Goal: Information Seeking & Learning: Understand process/instructions

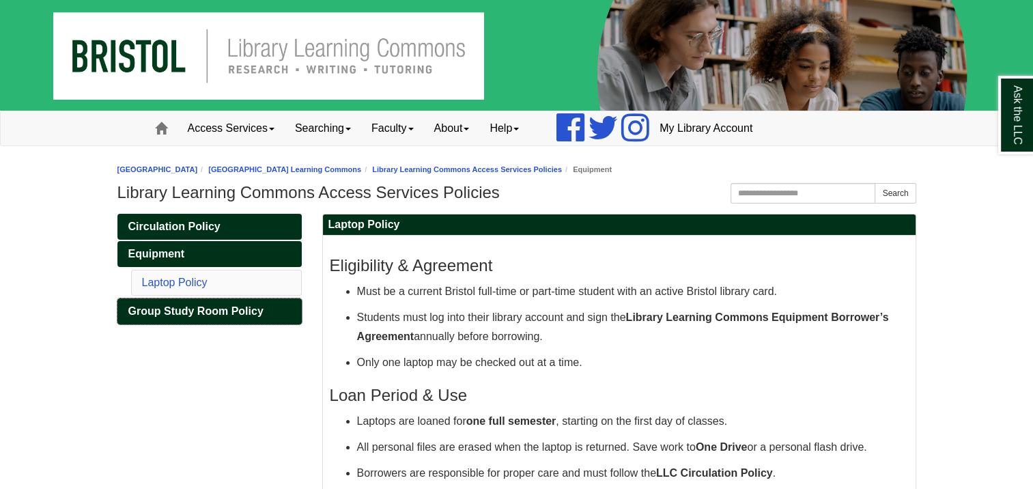
click at [248, 313] on span "Group Study Room Policy" at bounding box center [195, 311] width 135 height 12
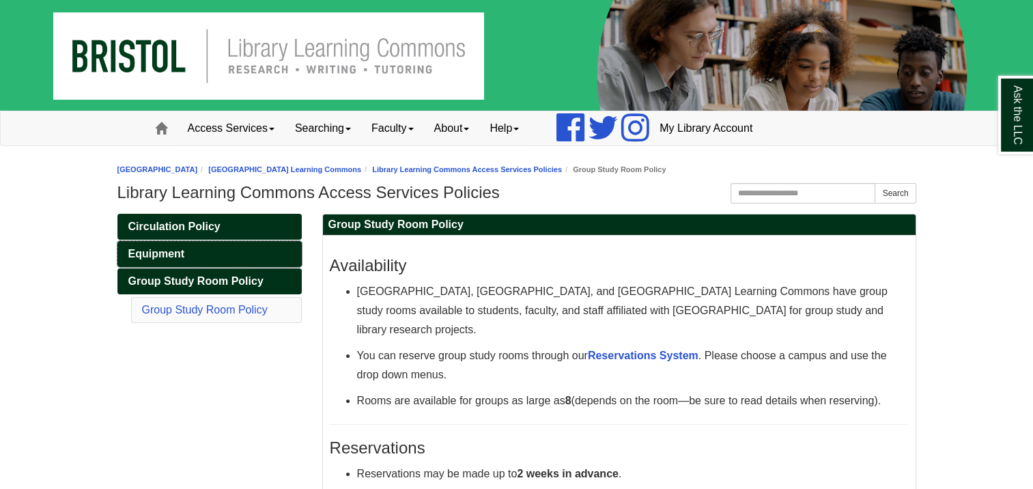
click at [183, 259] on link "Equipment" at bounding box center [209, 254] width 184 height 26
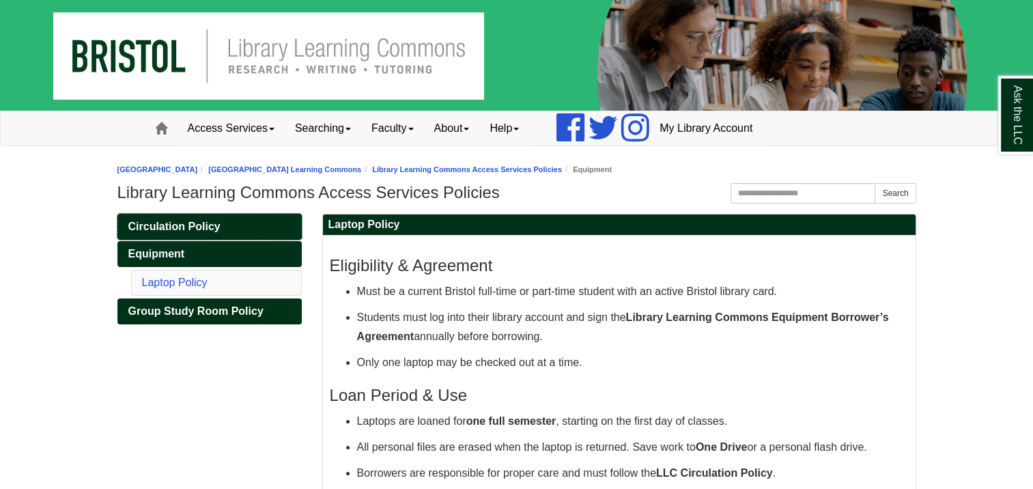
click at [195, 224] on span "Circulation Policy" at bounding box center [174, 227] width 92 height 12
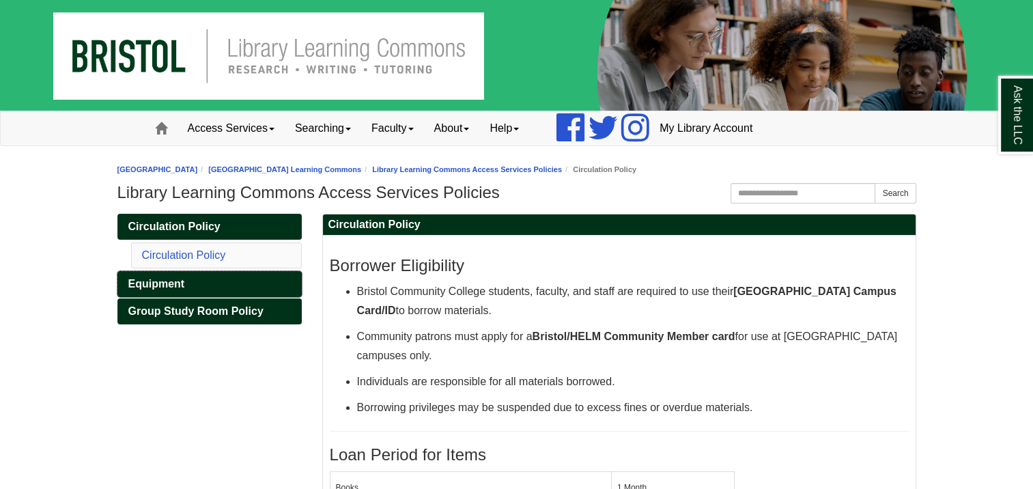
click at [178, 285] on span "Equipment" at bounding box center [156, 284] width 57 height 12
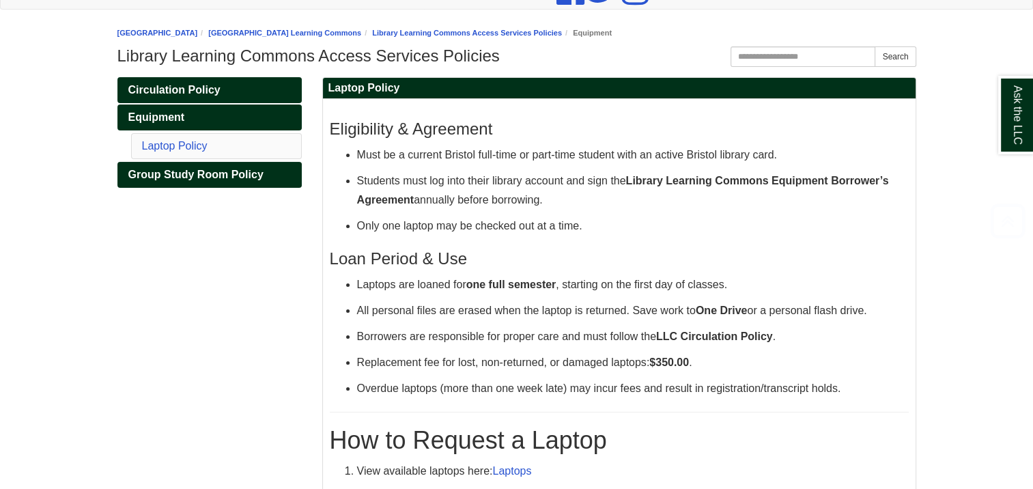
scroll to position [273, 0]
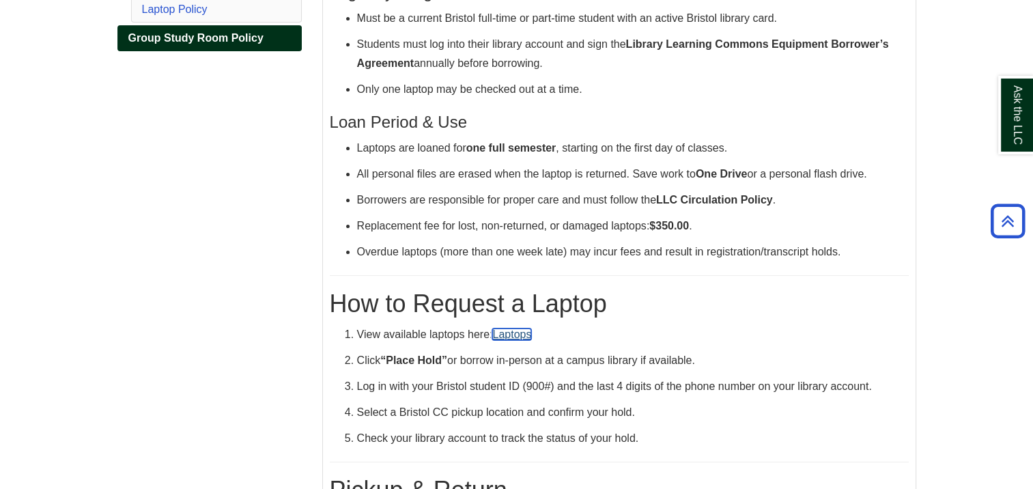
click at [511, 335] on link "Laptops" at bounding box center [511, 334] width 39 height 12
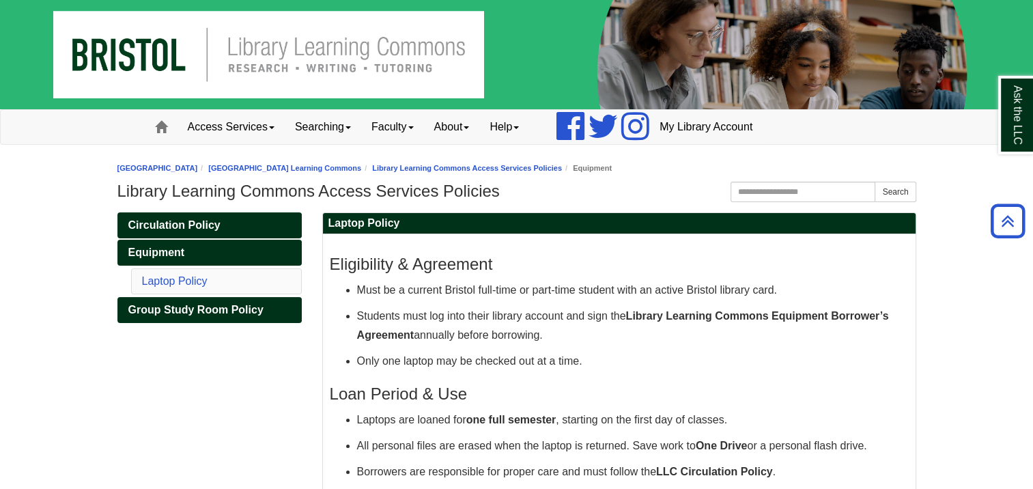
scroll to position [0, 0]
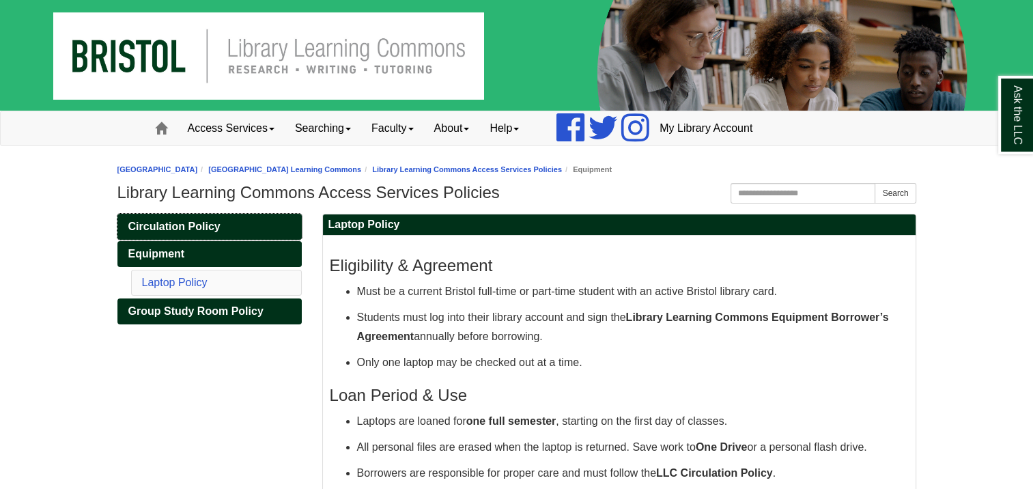
click at [213, 224] on span "Circulation Policy" at bounding box center [174, 227] width 92 height 12
click at [731, 313] on strong "Library Learning Commons Equipment Borrower’s Agreement" at bounding box center [623, 326] width 532 height 31
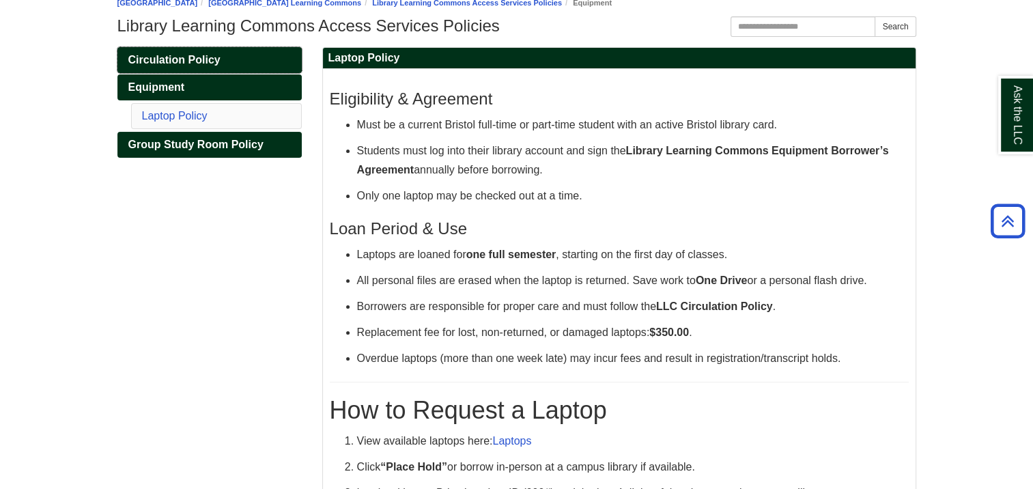
scroll to position [30, 0]
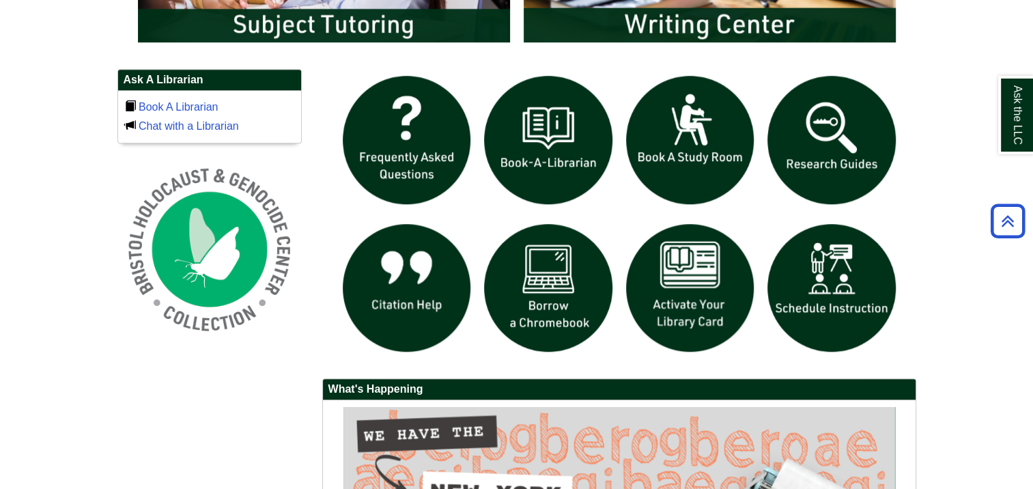
scroll to position [882, 0]
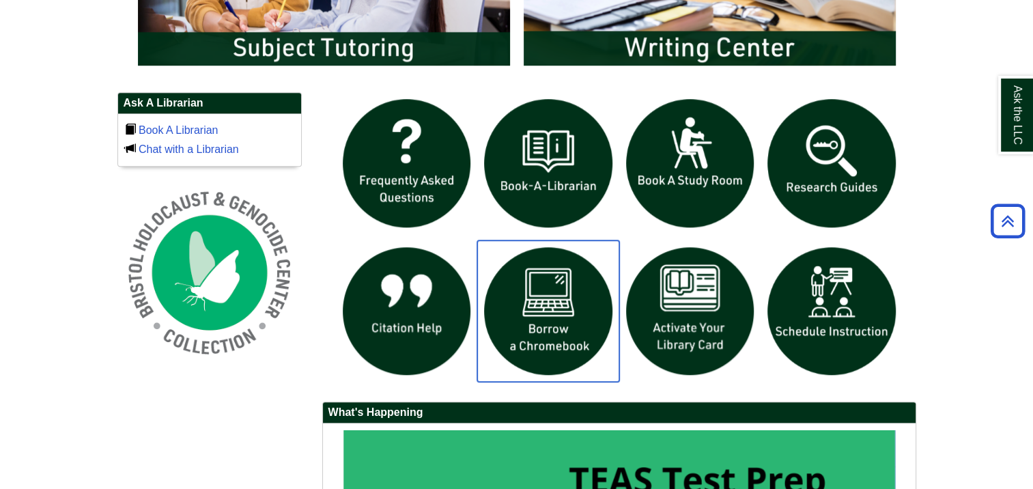
click at [538, 327] on img "slideshow" at bounding box center [548, 311] width 142 height 142
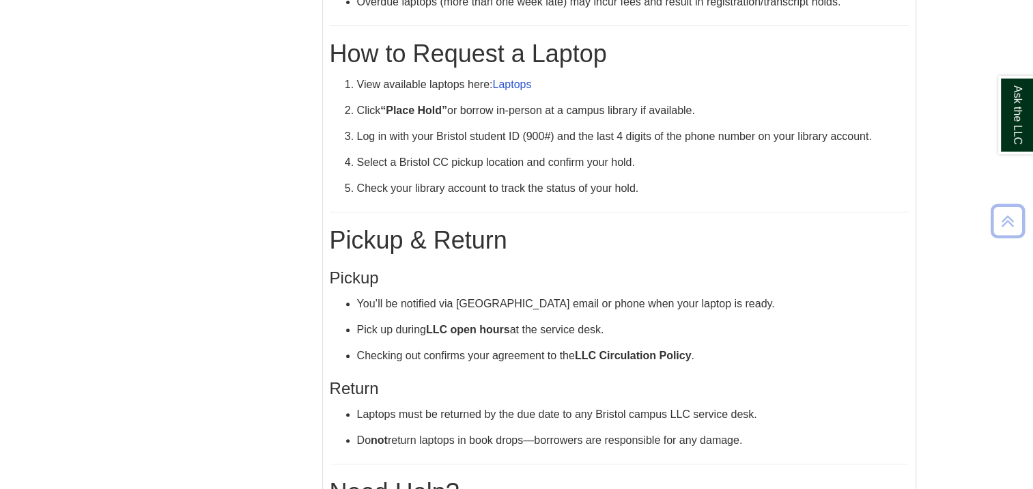
scroll to position [645, 0]
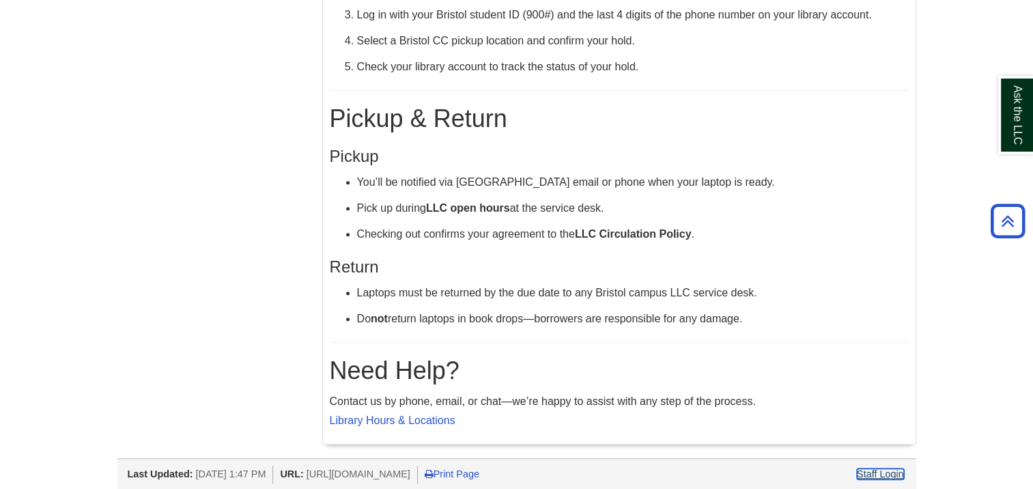
click at [882, 468] on link "Staff Login" at bounding box center [880, 473] width 47 height 11
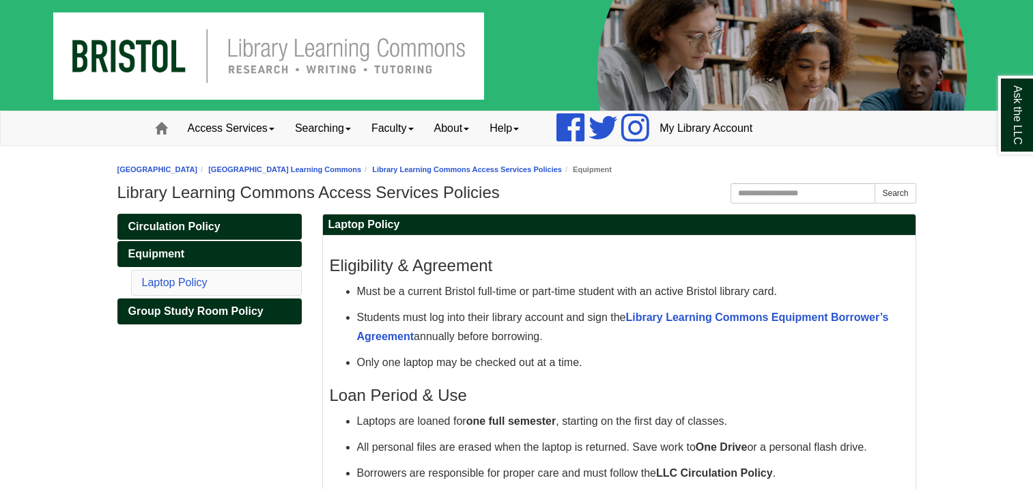
scroll to position [30, 0]
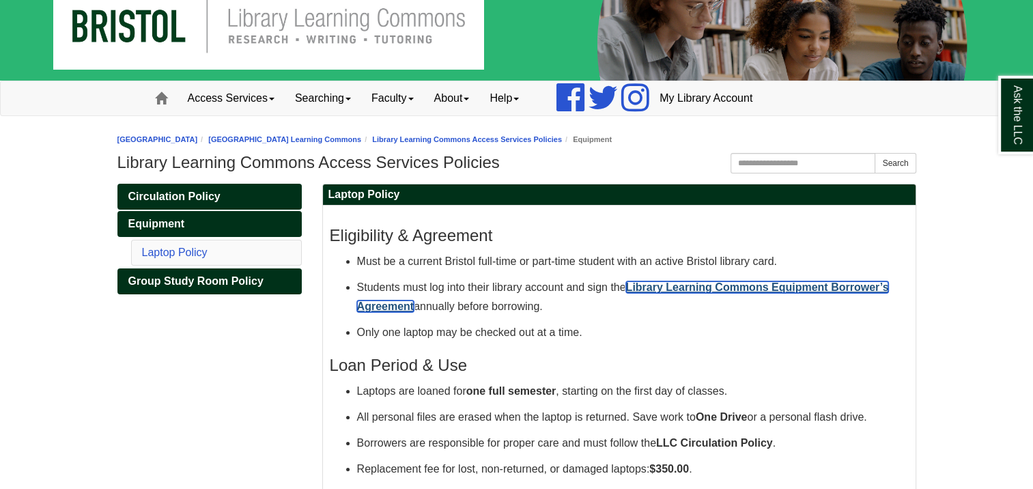
click at [800, 288] on strong "Library Learning Commons Equipment Borrower’s Agreement" at bounding box center [623, 296] width 532 height 31
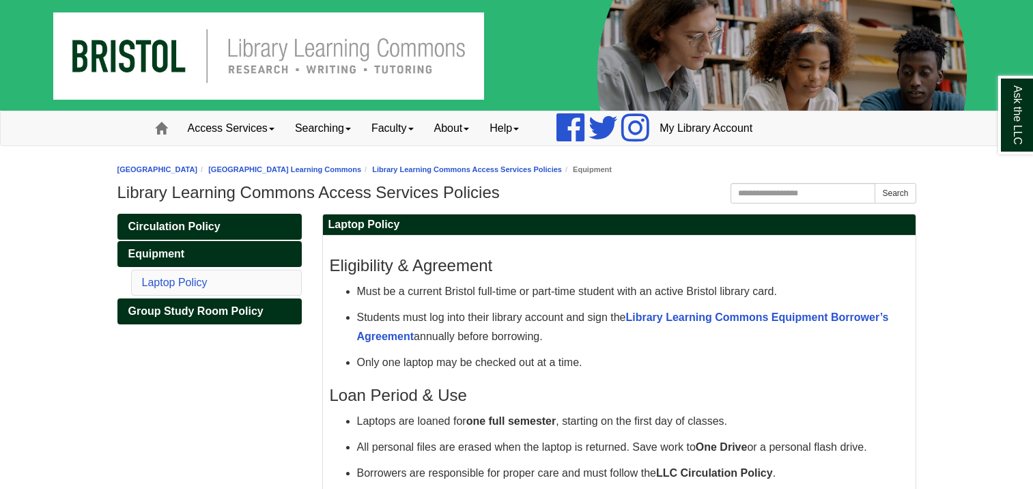
scroll to position [30, 0]
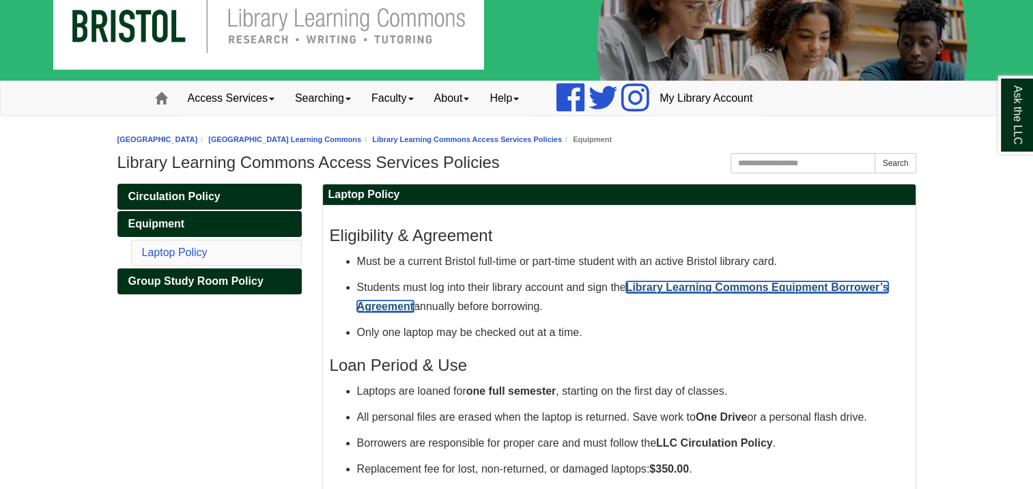
click at [701, 285] on strong "Library Learning Commons Equipment Borrower’s Agreement" at bounding box center [623, 296] width 532 height 31
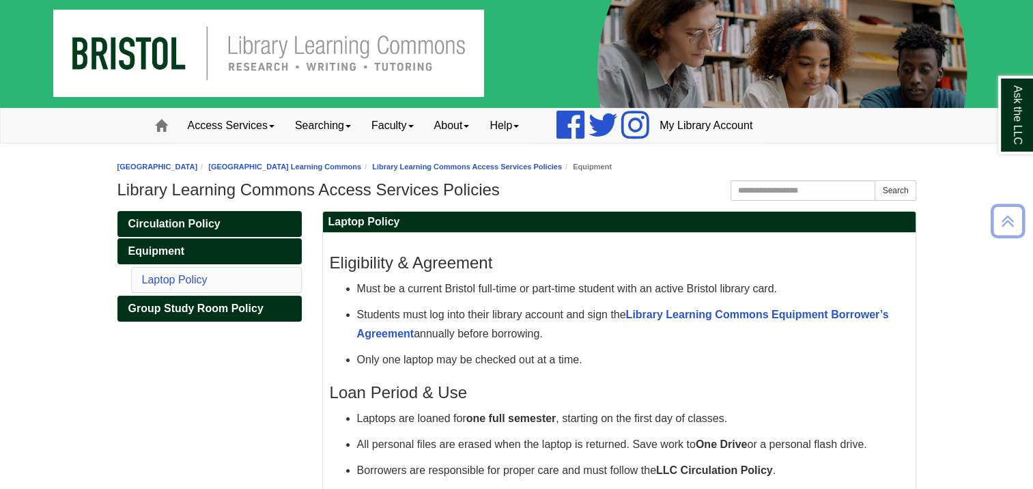
scroll to position [0, 0]
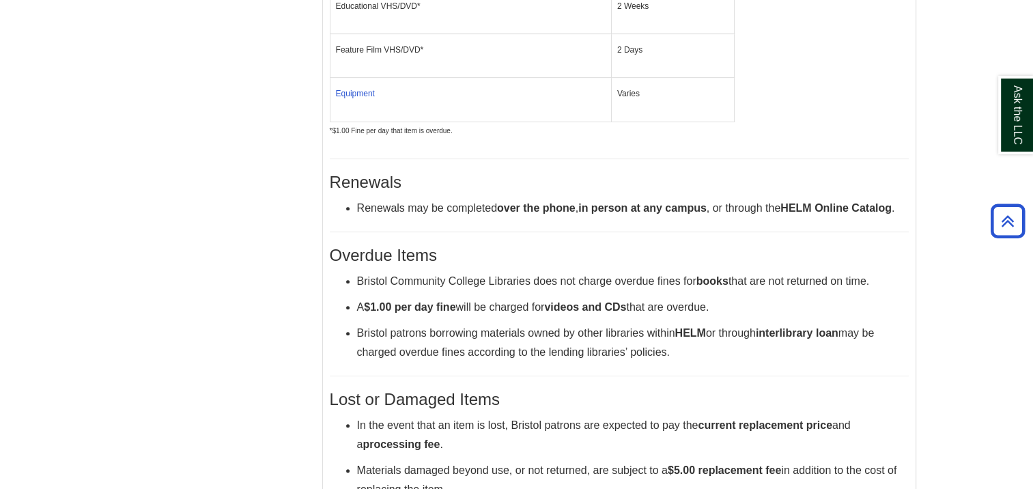
scroll to position [614, 0]
